Goal: Information Seeking & Learning: Learn about a topic

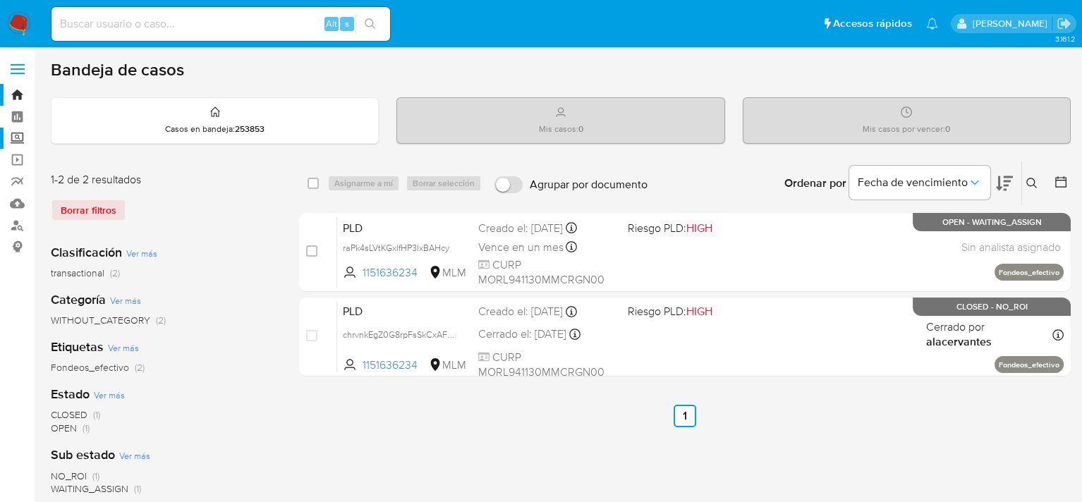
click at [11, 129] on label "Screening" at bounding box center [84, 139] width 168 height 22
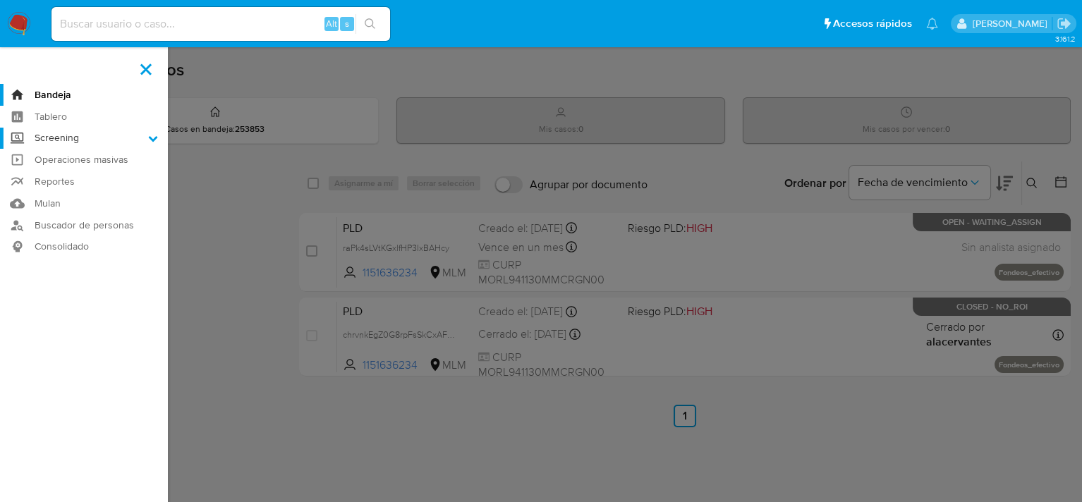
click at [0, 0] on input "Screening" at bounding box center [0, 0] width 0 height 0
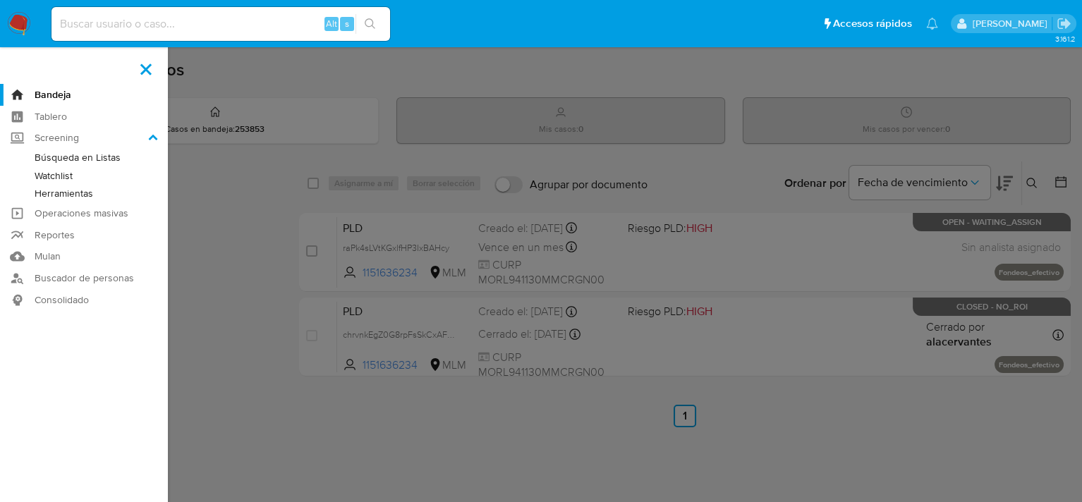
click at [69, 198] on link "Herramientas" at bounding box center [84, 194] width 168 height 18
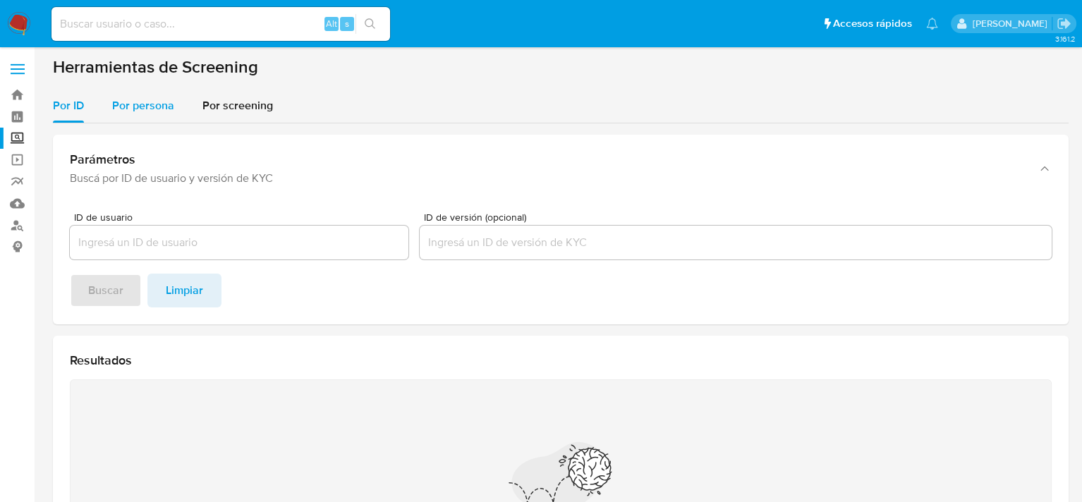
click at [134, 122] on div "Por ID Por persona Por screening Parámetros Buscá por ID de usuario y versión d…" at bounding box center [561, 372] width 1016 height 566
click at [133, 107] on span "Por persona" at bounding box center [143, 105] width 62 height 16
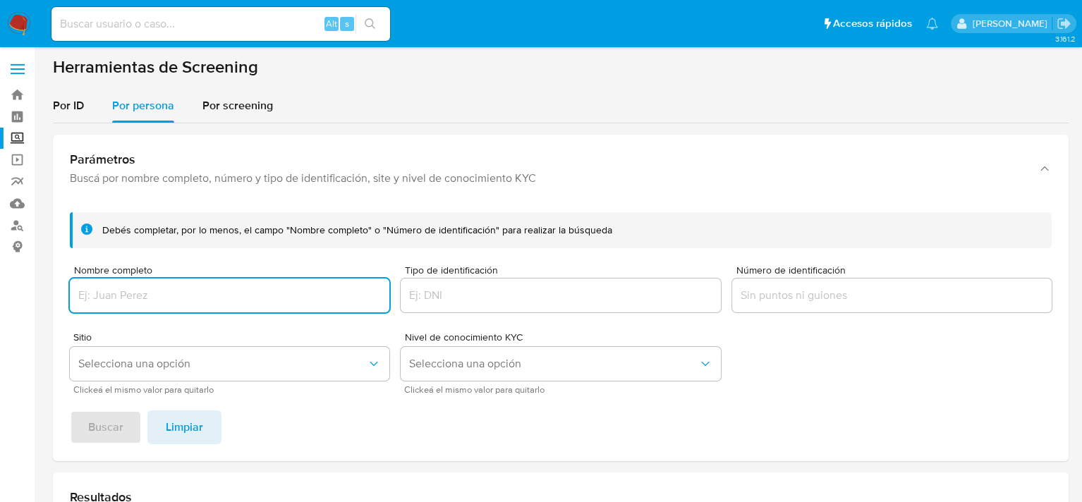
click at [152, 296] on input "Nombre completo" at bounding box center [230, 295] width 320 height 18
type input "JUAN FRANCISCO MORALES ROGEL"
click at [117, 422] on span "Buscar" at bounding box center [105, 427] width 35 height 31
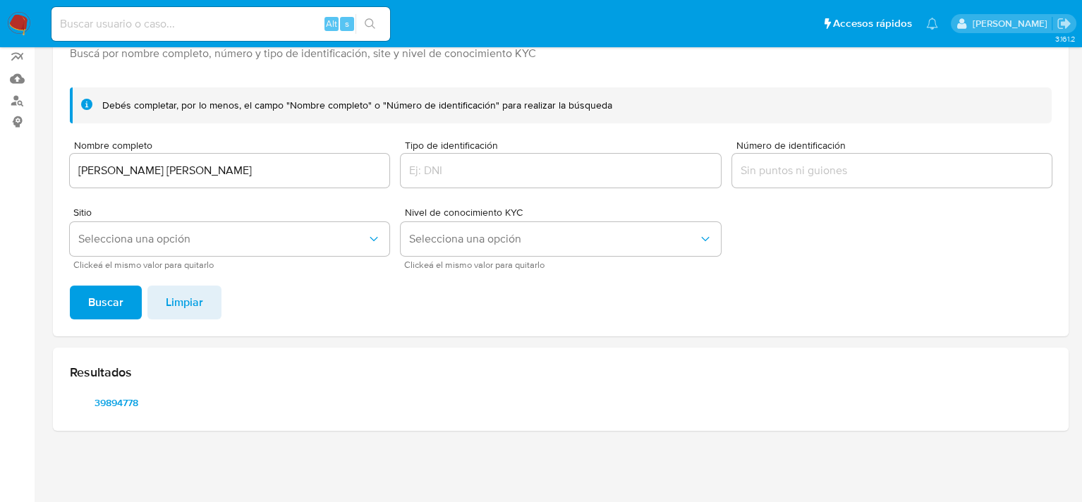
scroll to position [124, 0]
click at [120, 397] on span "39894778" at bounding box center [116, 404] width 73 height 20
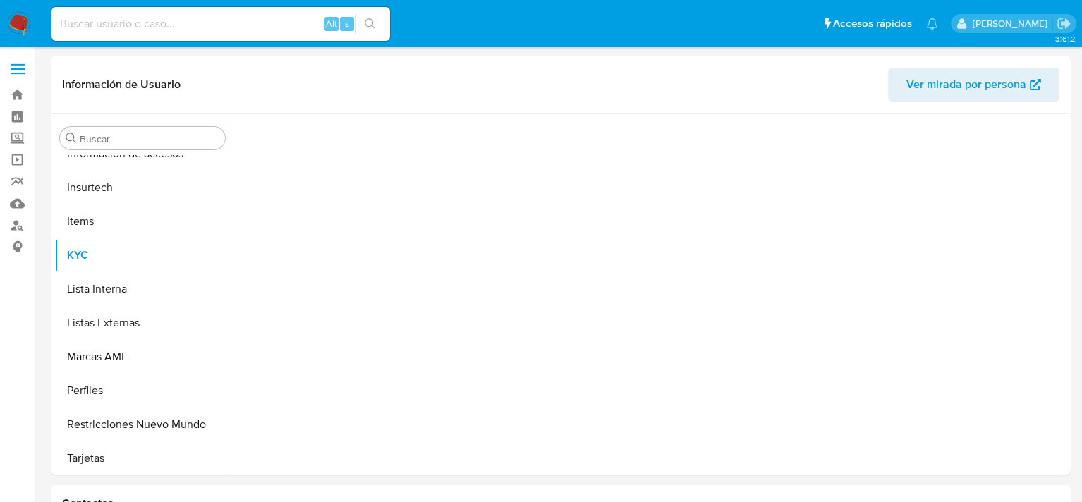
scroll to position [664, 0]
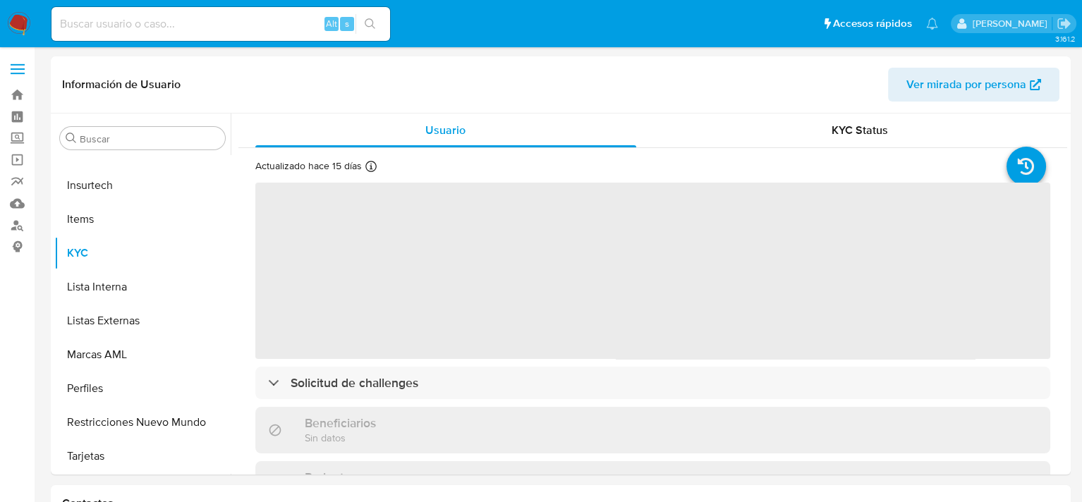
select select "10"
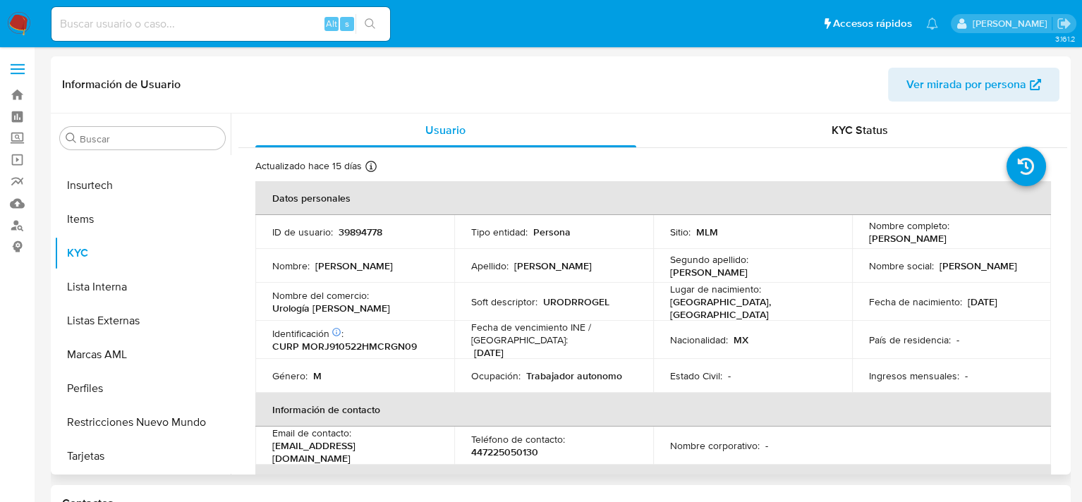
click at [361, 230] on p "39894778" at bounding box center [361, 232] width 44 height 13
copy p "39894778"
click at [596, 308] on td "Soft descriptor : URODRROGEL" at bounding box center [553, 302] width 199 height 38
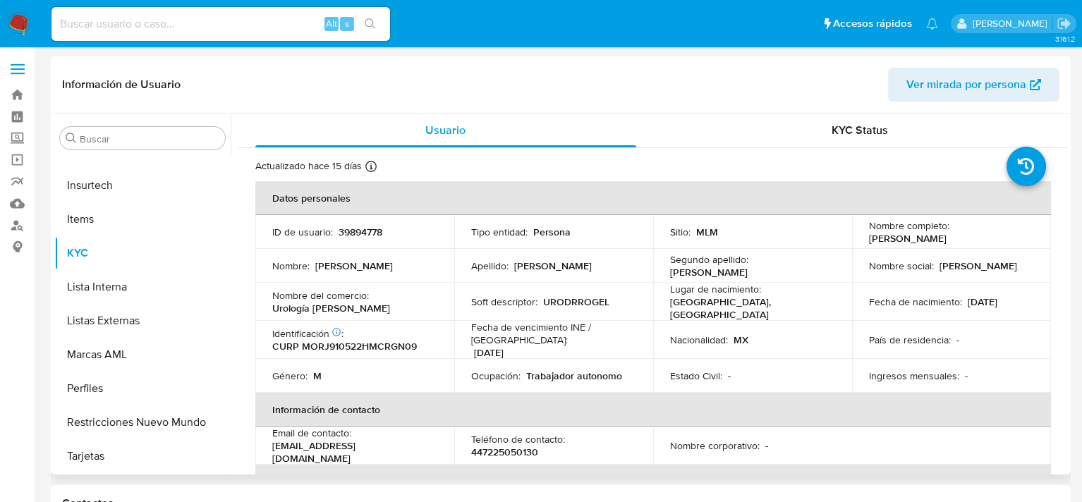
drag, startPoint x: 870, startPoint y: 241, endPoint x: 1002, endPoint y: 241, distance: 131.9
click at [1002, 241] on div "Nombre completo : Juan Francisco Morales Rogel" at bounding box center [951, 231] width 165 height 25
click at [930, 240] on p "Juan Francisco Morales Rogel" at bounding box center [908, 238] width 78 height 13
click at [869, 240] on p "Juan Francisco Morales Rogel" at bounding box center [908, 238] width 78 height 13
drag, startPoint x: 862, startPoint y: 238, endPoint x: 999, endPoint y: 239, distance: 136.9
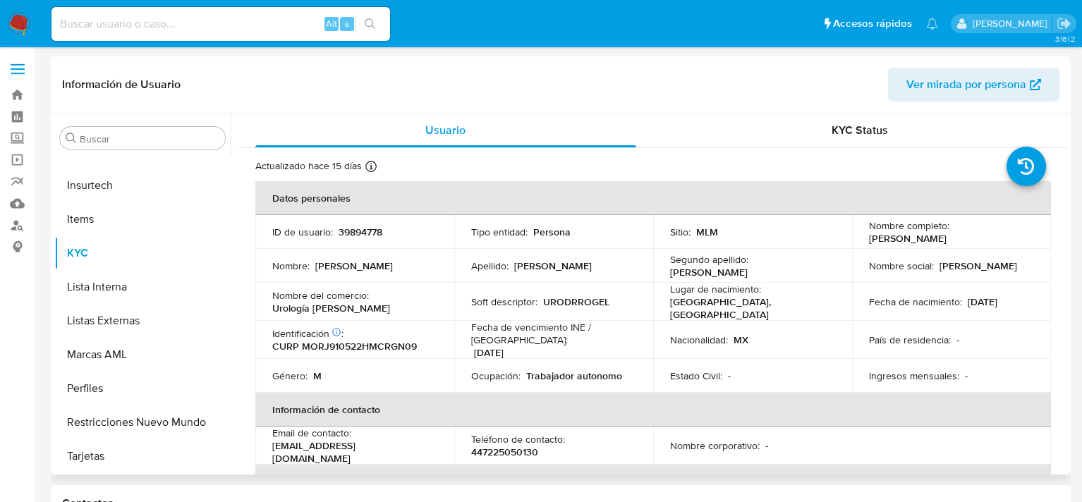
click at [999, 239] on td "Nombre completo : Juan Francisco Morales Rogel" at bounding box center [951, 232] width 199 height 34
copy p "Juan Francisco Morales Rogel"
drag, startPoint x: 545, startPoint y: 301, endPoint x: 611, endPoint y: 303, distance: 66.4
click at [611, 303] on div "Soft descriptor : URODRROGEL" at bounding box center [553, 302] width 165 height 13
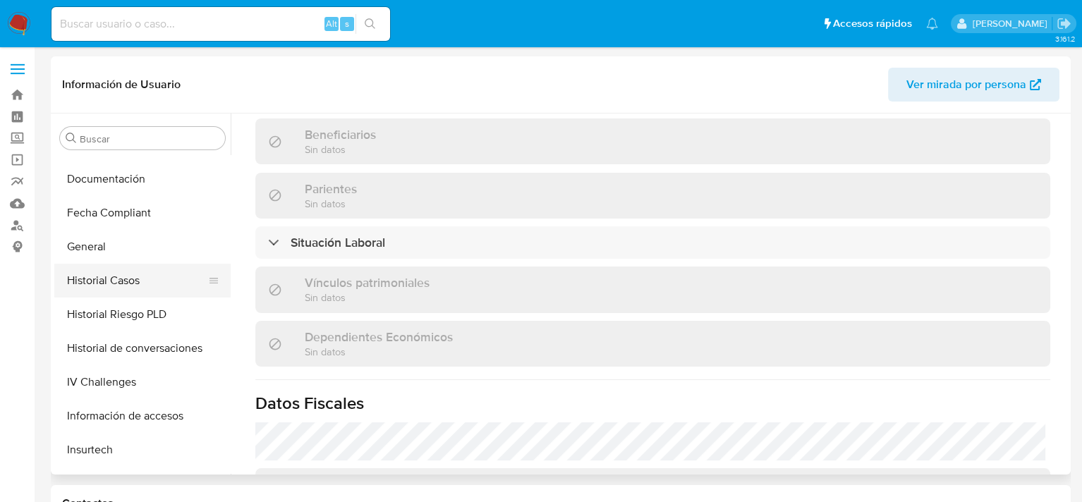
scroll to position [382, 0]
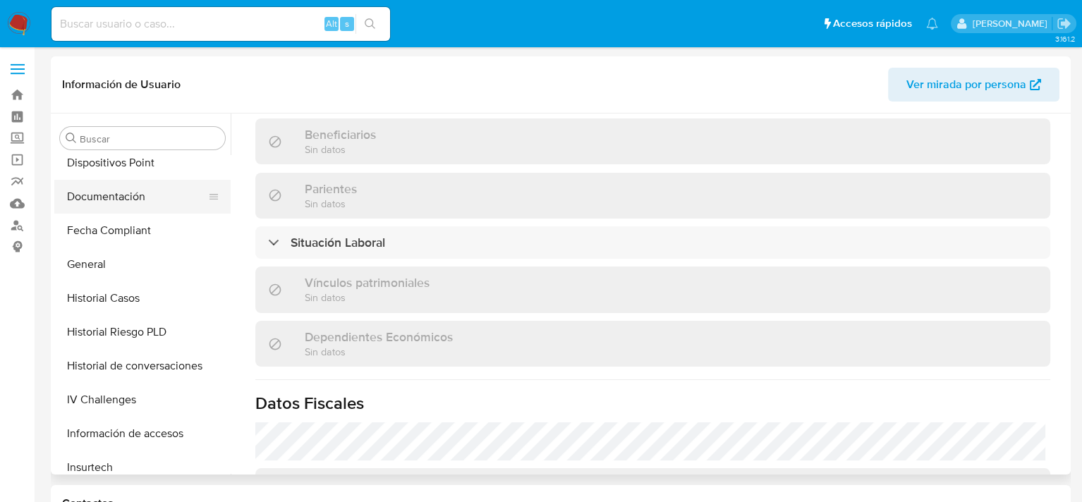
click at [109, 200] on button "Documentación" at bounding box center [136, 197] width 165 height 34
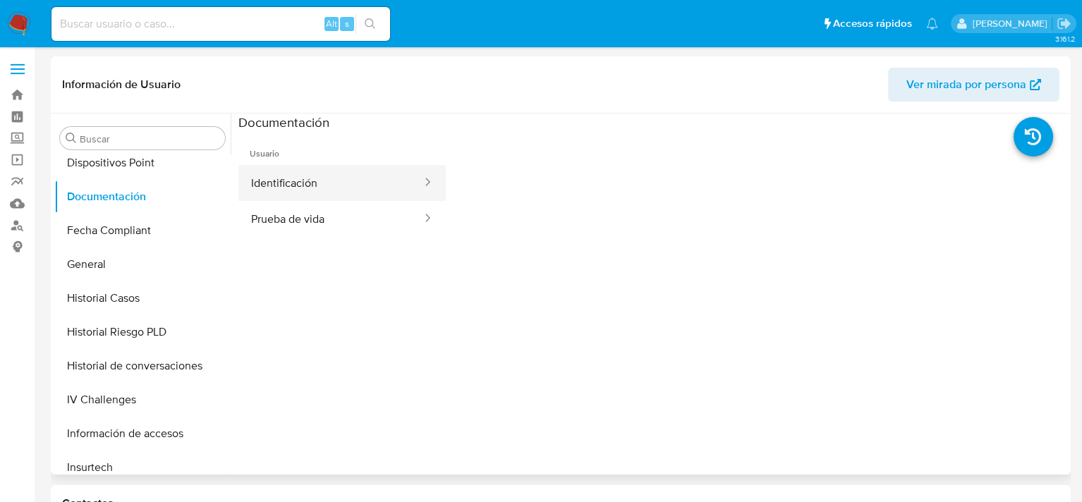
click at [310, 182] on button "Identificación" at bounding box center [330, 183] width 185 height 36
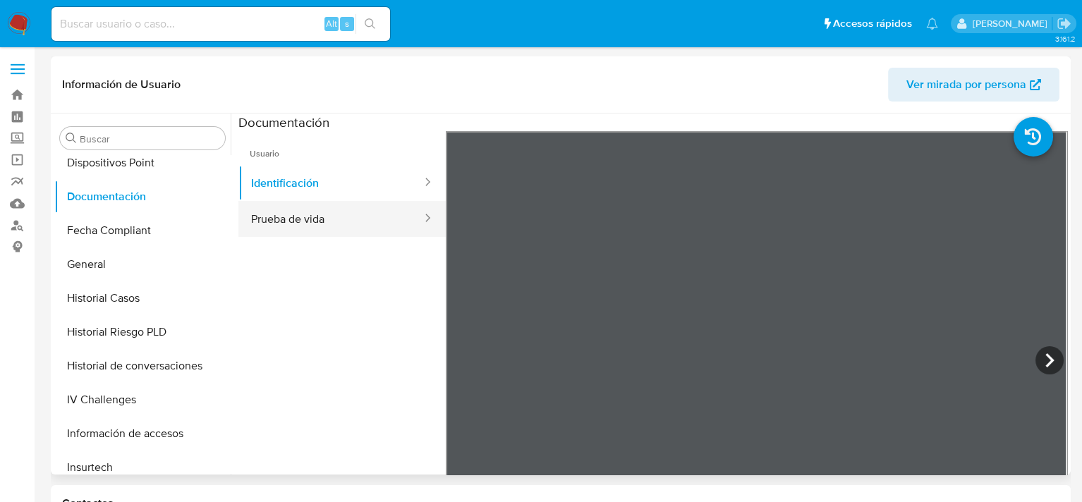
click at [306, 214] on button "Prueba de vida" at bounding box center [330, 219] width 185 height 36
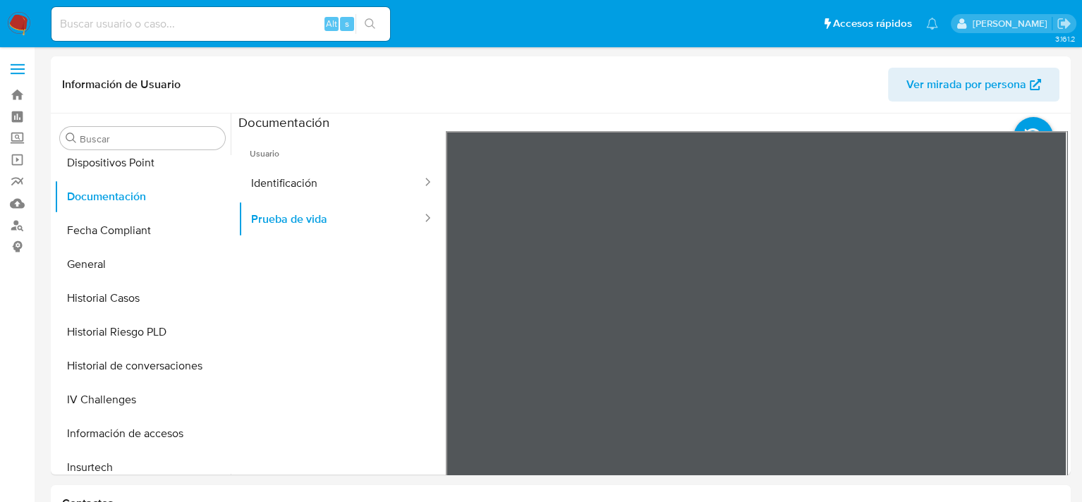
click at [15, 25] on img at bounding box center [19, 24] width 24 height 24
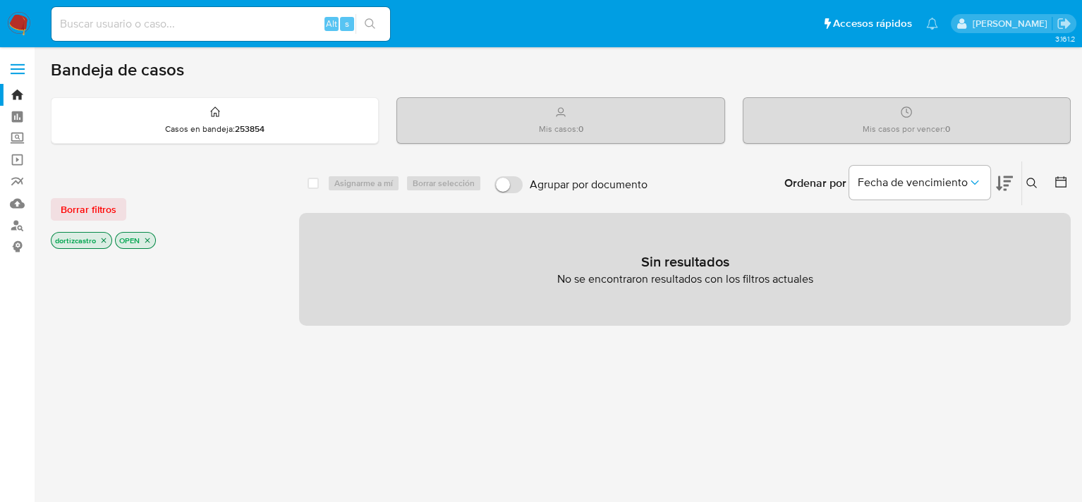
click at [1031, 181] on icon at bounding box center [1032, 183] width 11 height 11
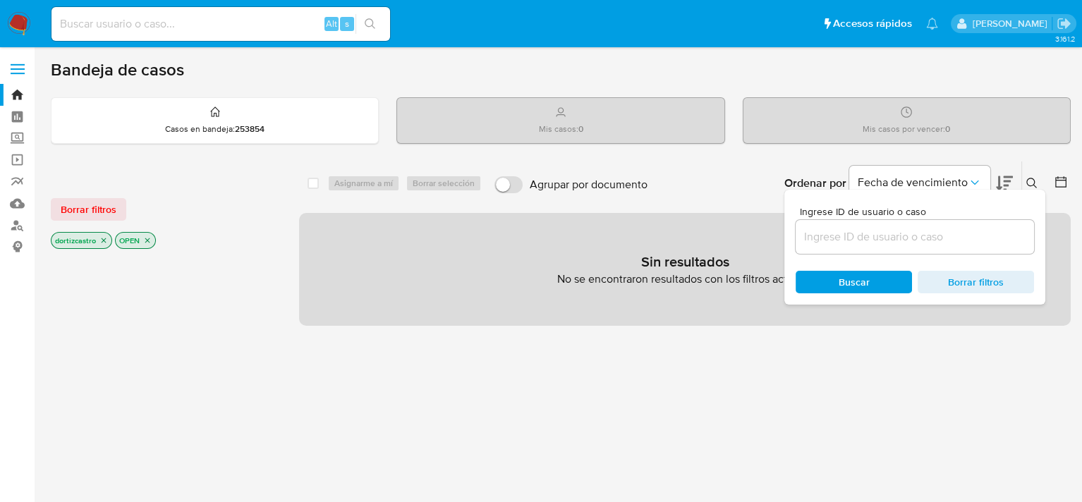
click at [907, 238] on input at bounding box center [915, 237] width 238 height 18
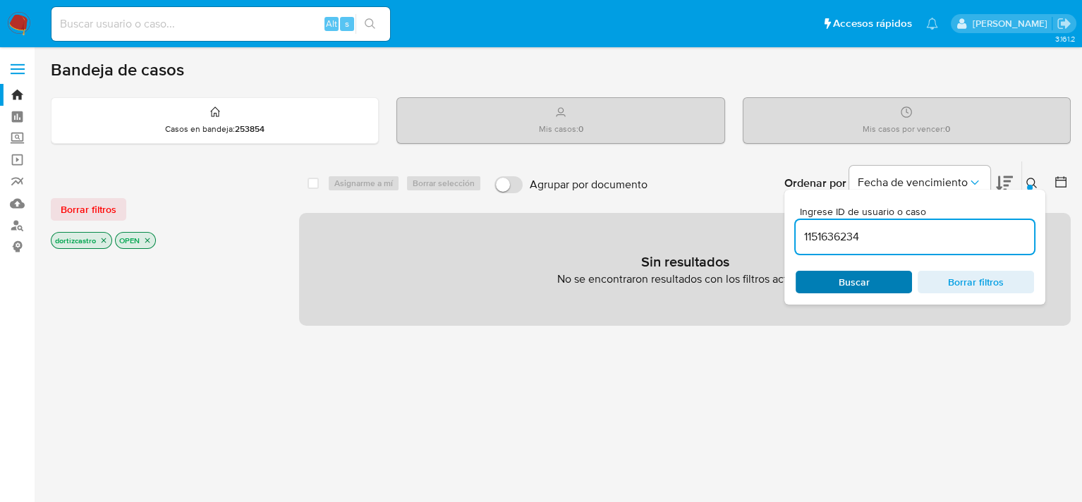
type input "1151636234"
click at [861, 286] on span "Buscar" at bounding box center [854, 282] width 31 height 23
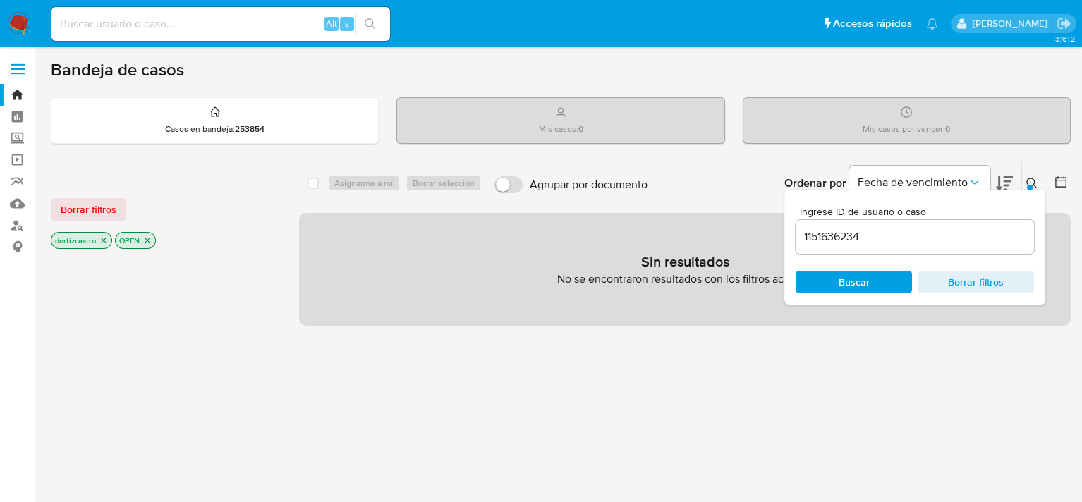
click at [832, 285] on span "Buscar" at bounding box center [854, 282] width 97 height 20
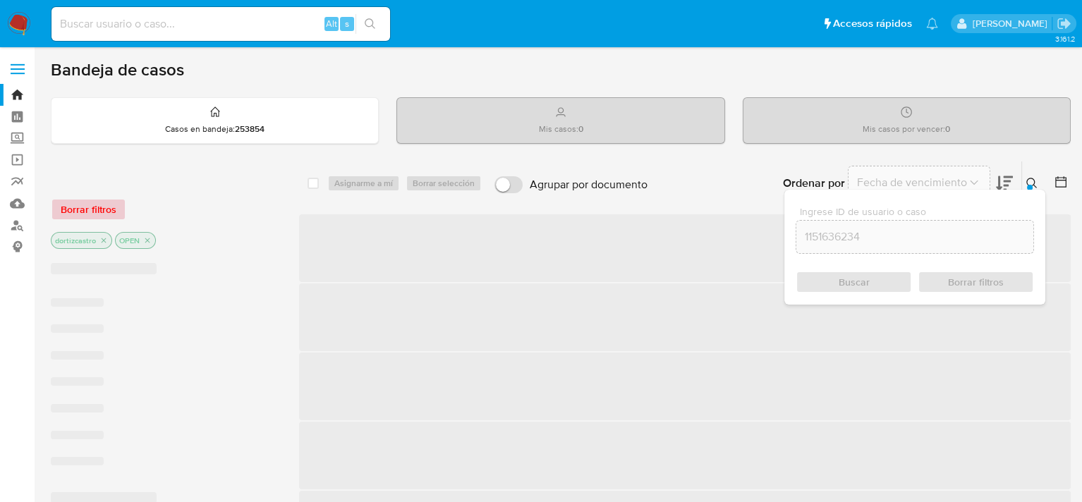
click at [70, 208] on div "Borrar filtros" at bounding box center [164, 209] width 226 height 23
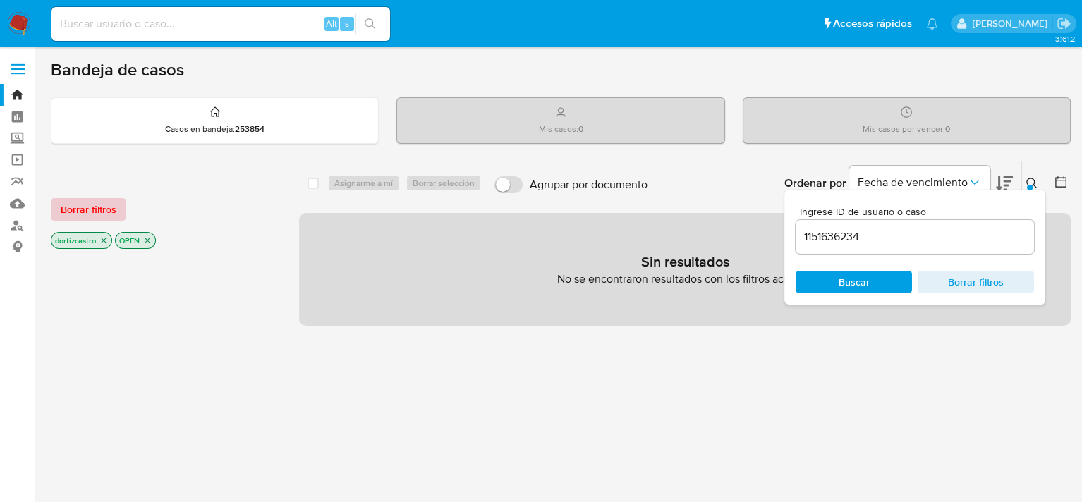
click at [83, 208] on span "Borrar filtros" at bounding box center [89, 210] width 56 height 20
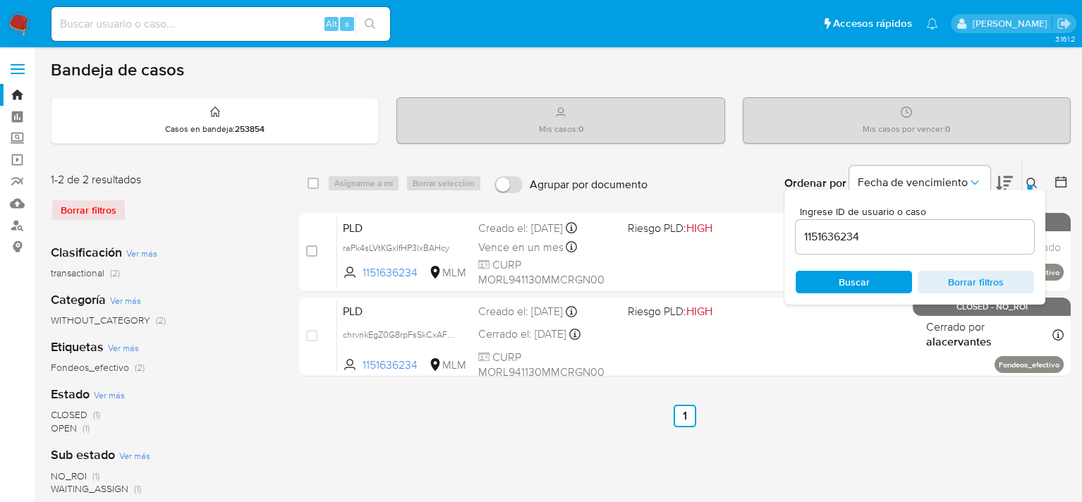
click at [864, 277] on span "Buscar" at bounding box center [854, 282] width 31 height 23
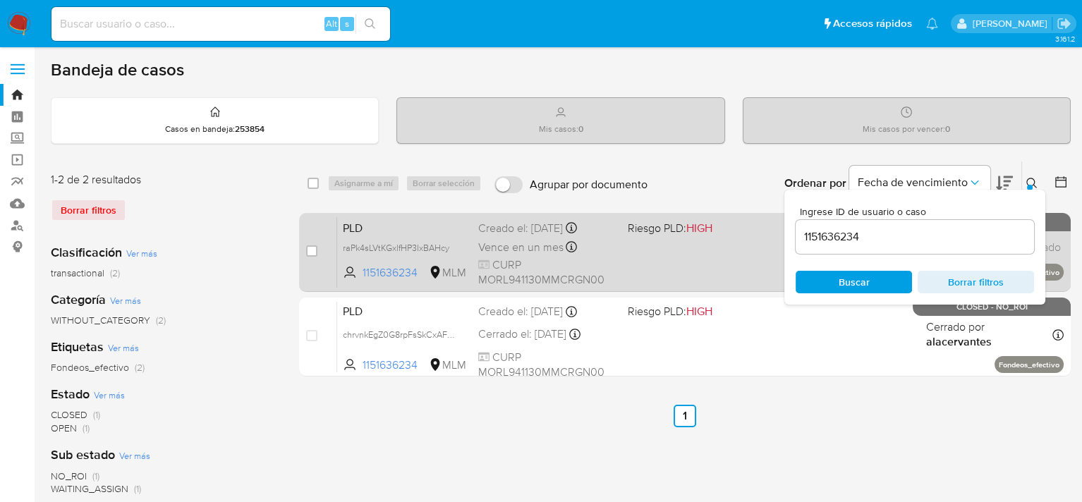
click at [659, 252] on div "PLD raPk4sLVtKGxlfHP3IxBAHcy 1151636234 MLM Riesgo PLD: HIGH Creado el: 12/09/2…" at bounding box center [700, 252] width 727 height 71
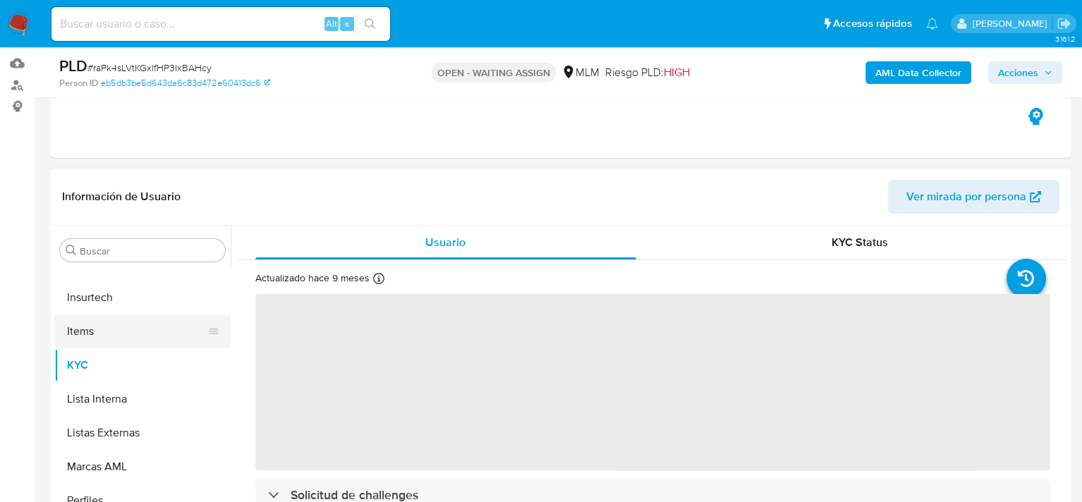
scroll to position [212, 0]
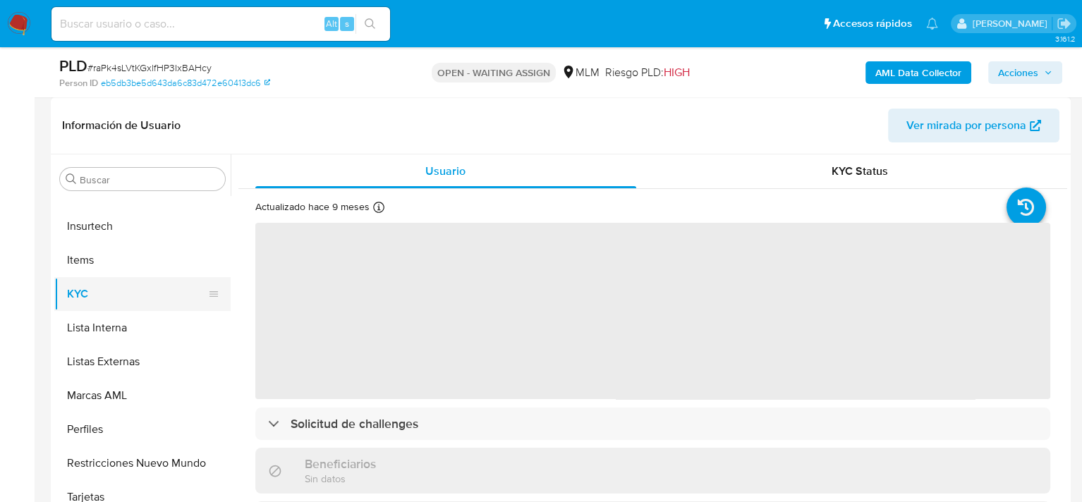
select select "10"
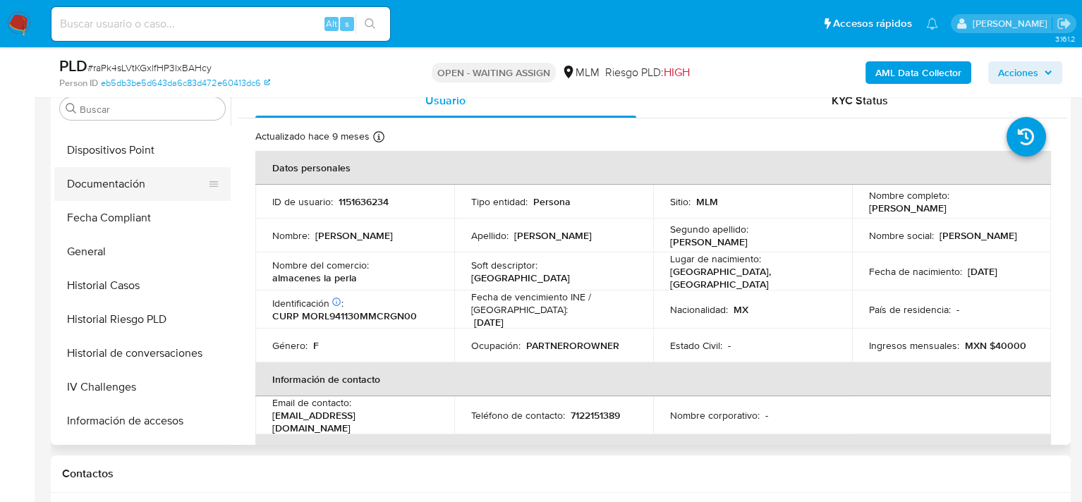
scroll to position [311, 0]
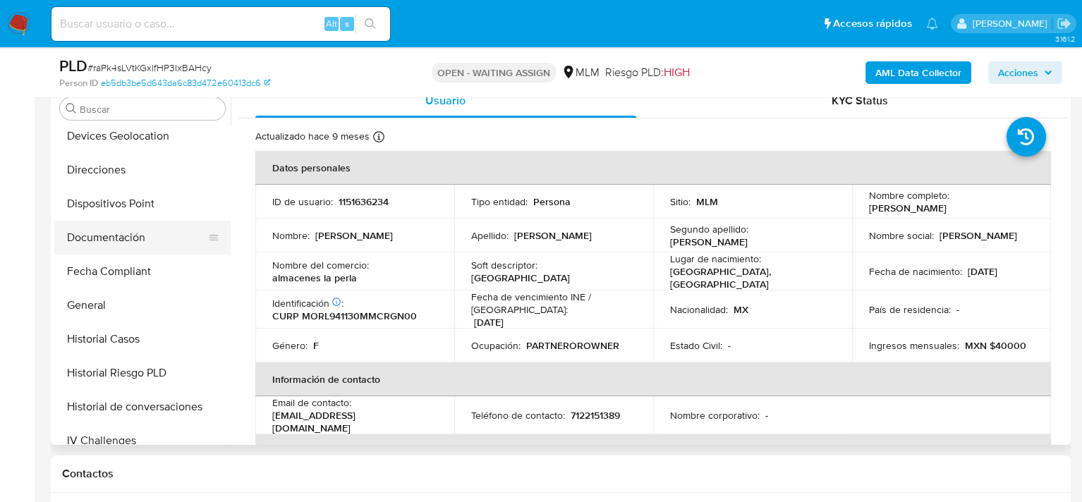
click at [114, 233] on button "Documentación" at bounding box center [136, 238] width 165 height 34
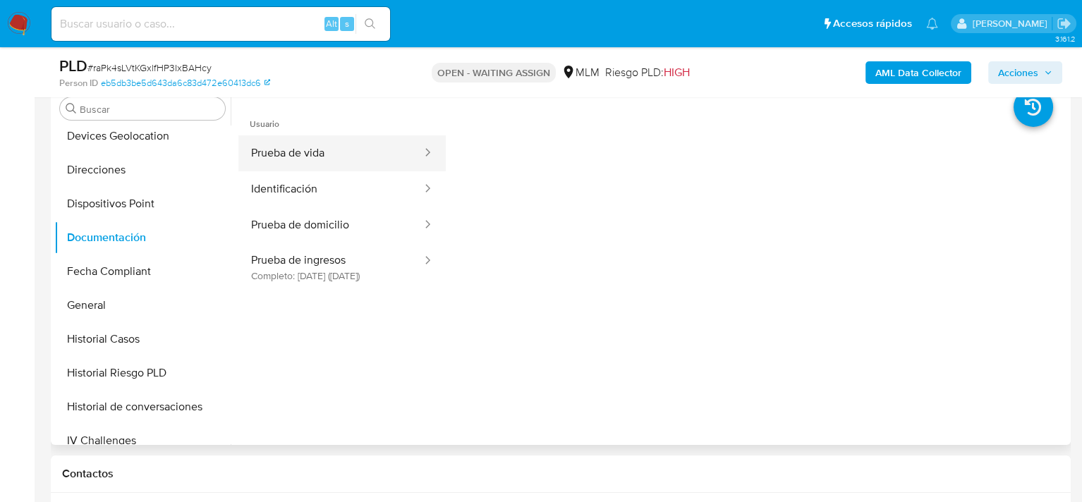
click at [298, 162] on button "Prueba de vida" at bounding box center [330, 153] width 185 height 36
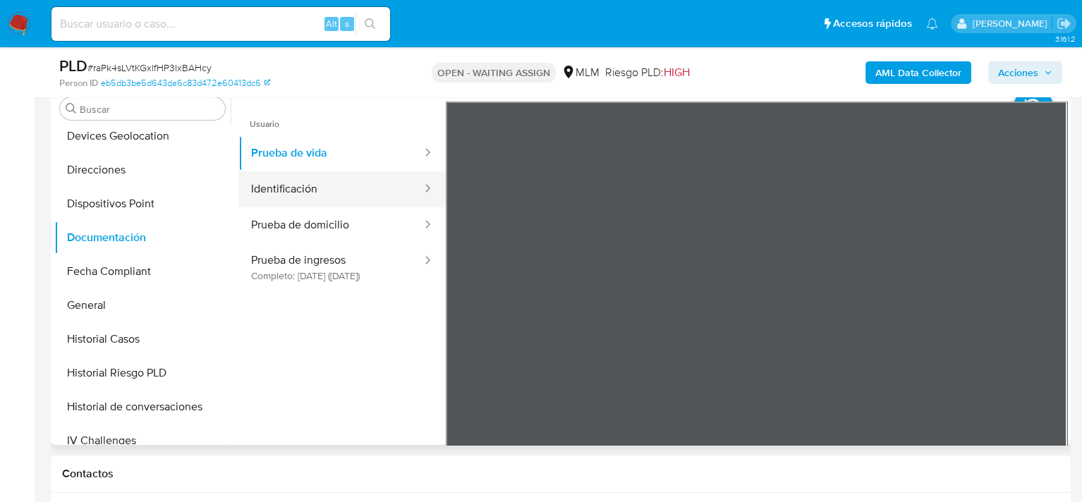
click at [303, 188] on button "Identificación" at bounding box center [330, 189] width 185 height 36
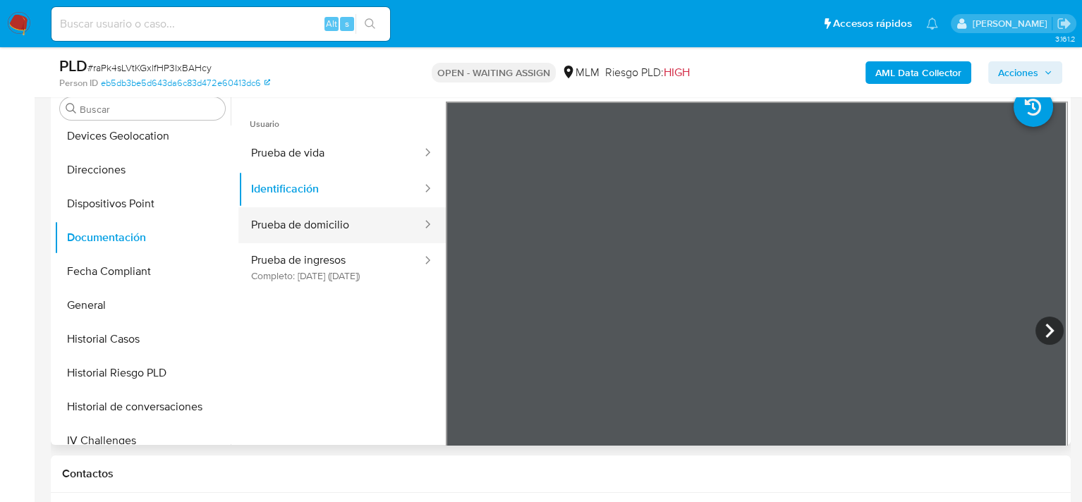
click at [345, 231] on button "Prueba de domicilio" at bounding box center [330, 225] width 185 height 36
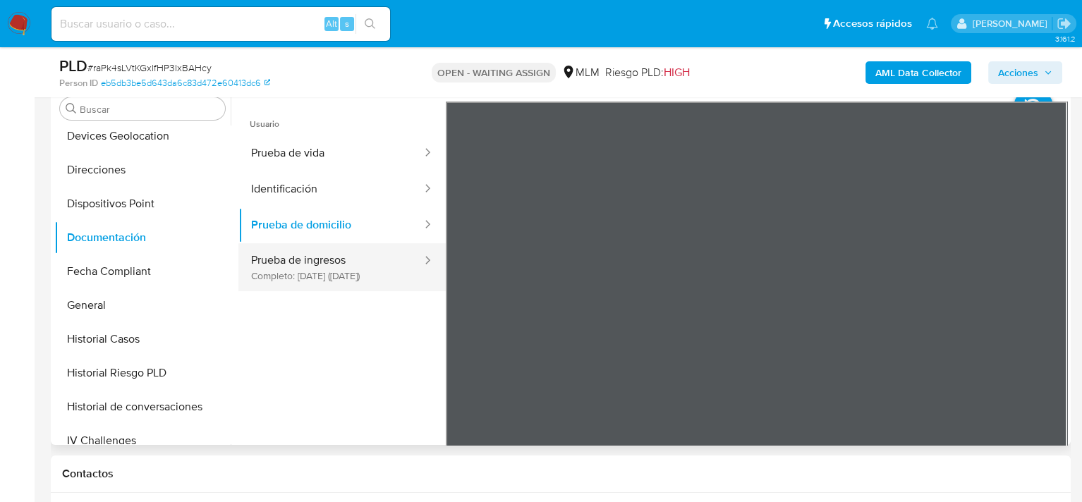
click at [347, 260] on button "Prueba de ingresos Completo: [DATE] ([DATE])" at bounding box center [330, 267] width 185 height 48
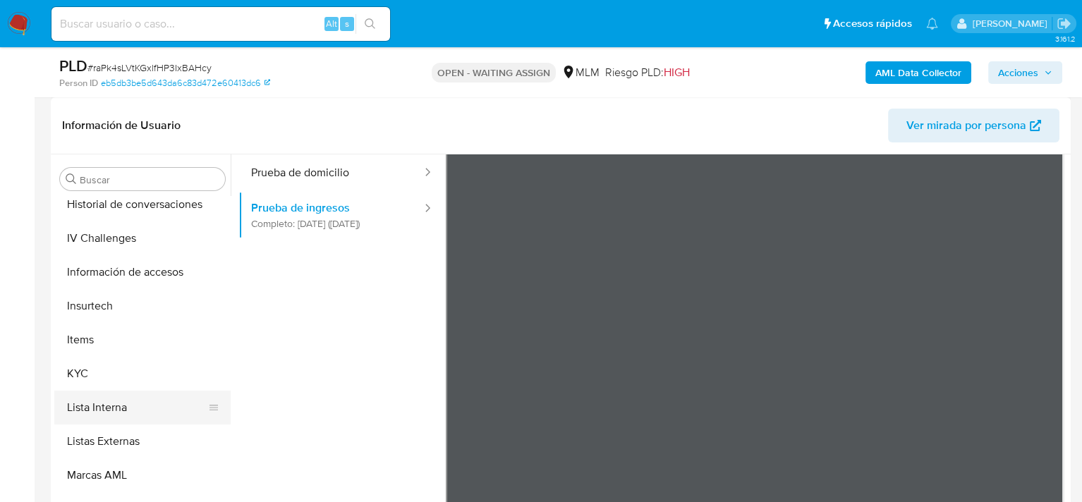
scroll to position [593, 0]
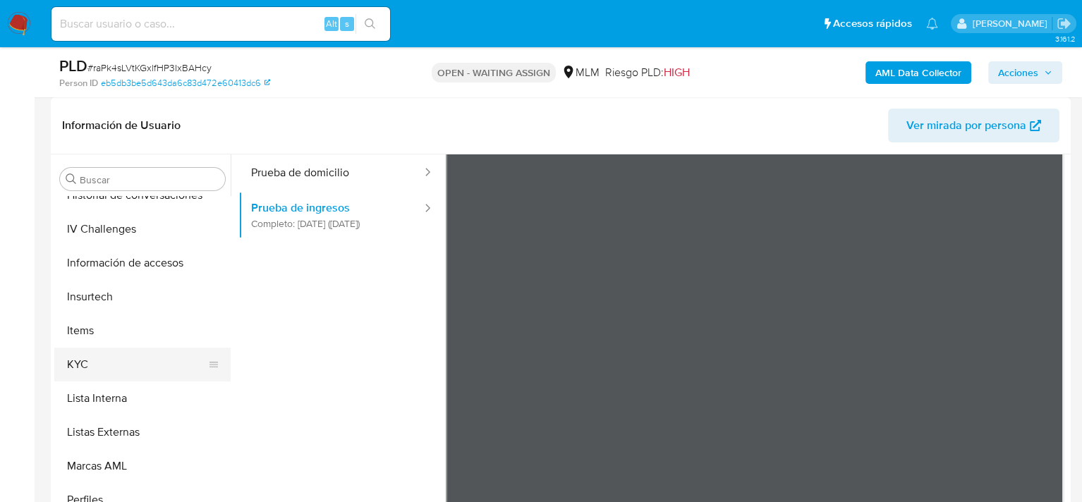
click at [90, 366] on button "KYC" at bounding box center [136, 365] width 165 height 34
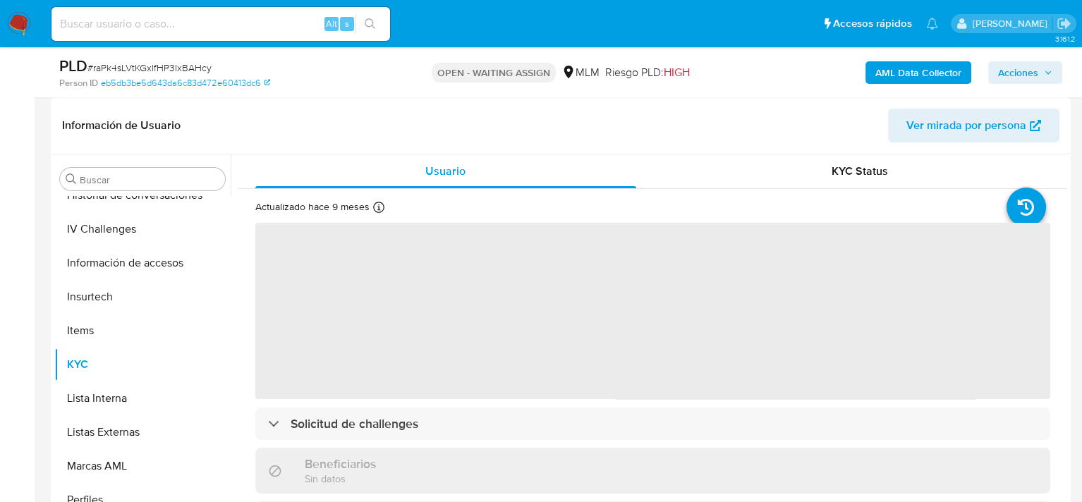
scroll to position [71, 0]
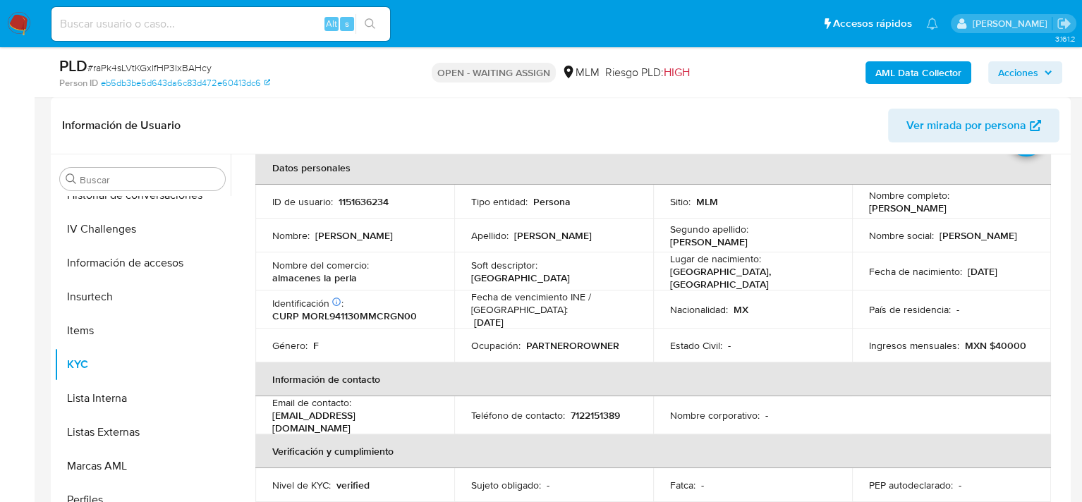
click at [585, 411] on p "7122151389" at bounding box center [595, 415] width 49 height 13
copy p "7122151389"
click at [315, 419] on p "[EMAIL_ADDRESS][DOMAIN_NAME]" at bounding box center [351, 421] width 159 height 25
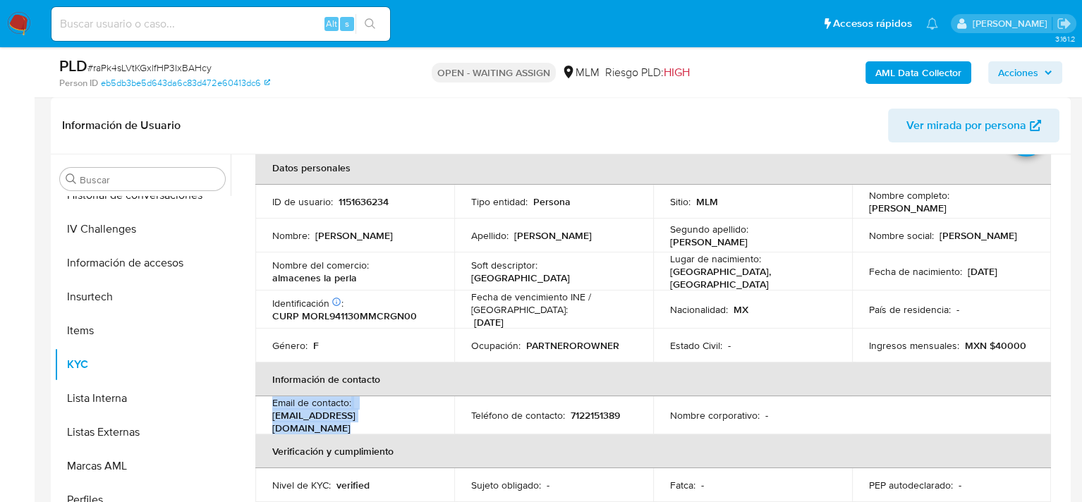
click at [315, 419] on p "[EMAIL_ADDRESS][DOMAIN_NAME]" at bounding box center [351, 421] width 159 height 25
click at [291, 413] on p "[EMAIL_ADDRESS][DOMAIN_NAME]" at bounding box center [351, 421] width 159 height 25
drag, startPoint x: 268, startPoint y: 417, endPoint x: 397, endPoint y: 420, distance: 129.2
click at [397, 420] on td "Email de contacto : [EMAIL_ADDRESS][DOMAIN_NAME]" at bounding box center [354, 416] width 199 height 38
copy p "[EMAIL_ADDRESS][DOMAIN_NAME]"
